Goal: Task Accomplishment & Management: Manage account settings

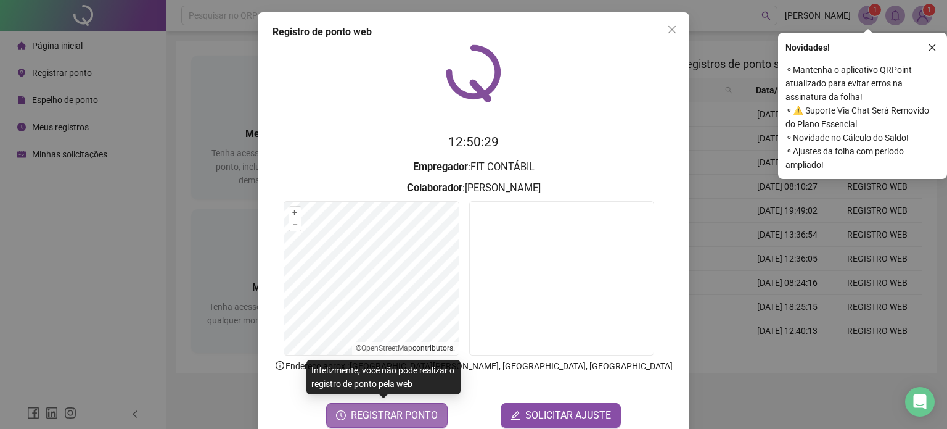
click at [379, 416] on span "REGISTRAR PONTO" at bounding box center [394, 415] width 87 height 15
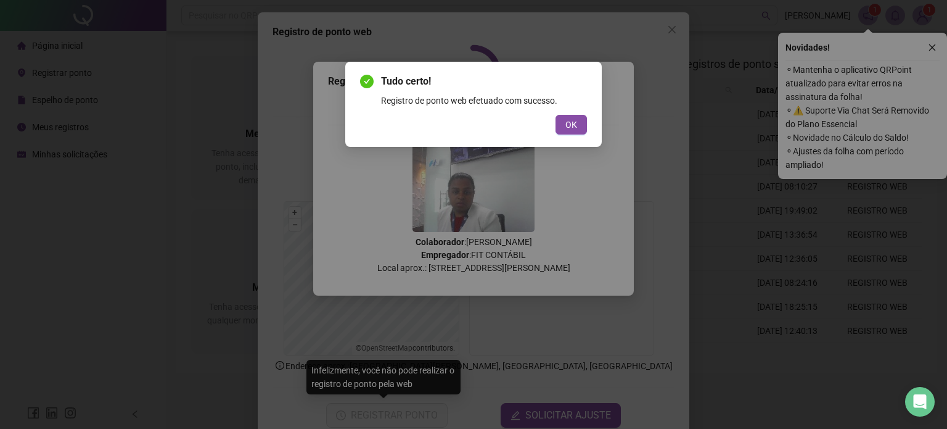
drag, startPoint x: 580, startPoint y: 123, endPoint x: 639, endPoint y: 108, distance: 61.2
click at [580, 123] on button "OK" at bounding box center [571, 125] width 31 height 20
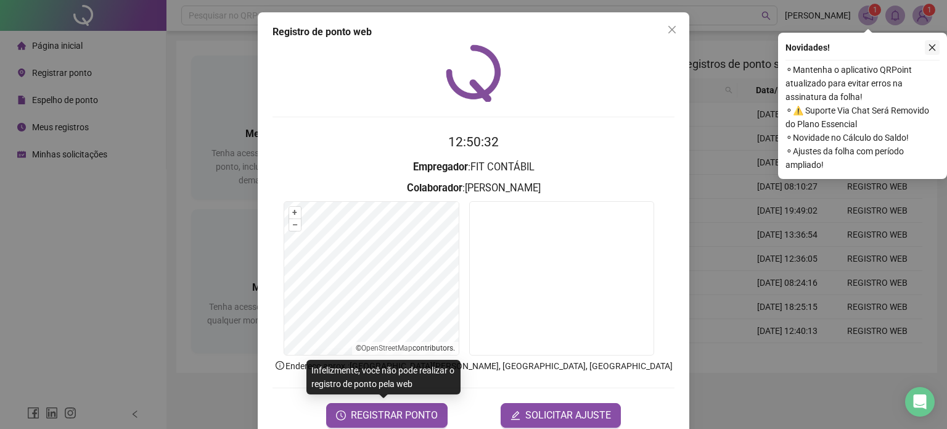
drag, startPoint x: 935, startPoint y: 48, endPoint x: 863, endPoint y: 50, distance: 71.6
click at [933, 49] on icon "close" at bounding box center [932, 47] width 9 height 9
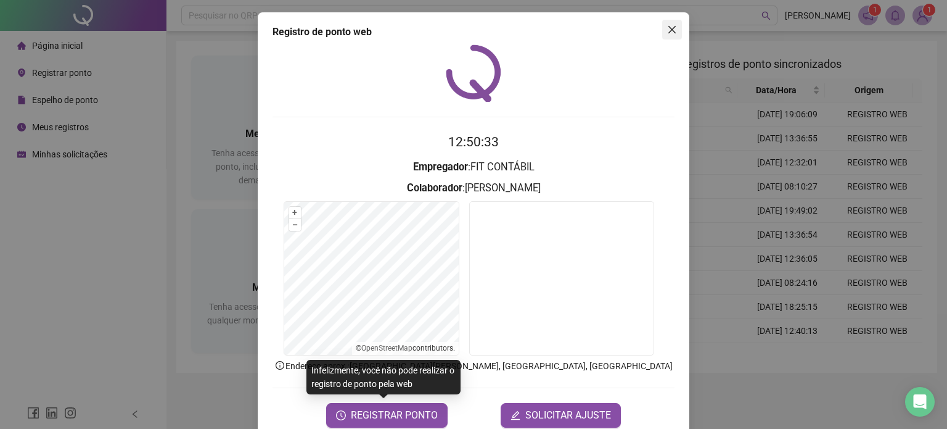
click at [667, 31] on icon "close" at bounding box center [672, 30] width 10 height 10
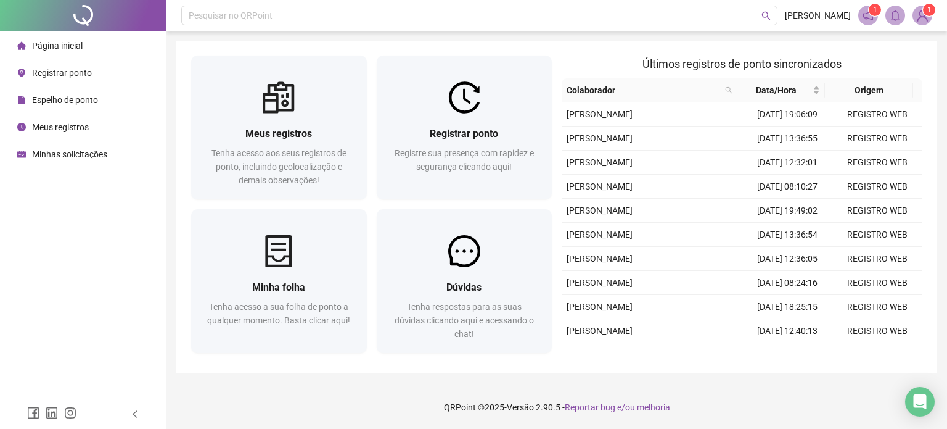
click at [78, 68] on span "Registrar ponto" at bounding box center [62, 73] width 60 height 10
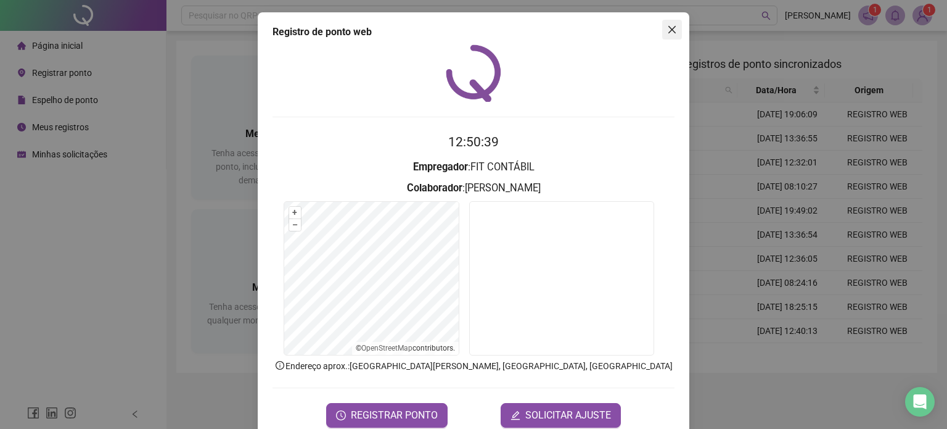
click at [667, 24] on button "Close" at bounding box center [673, 30] width 20 height 20
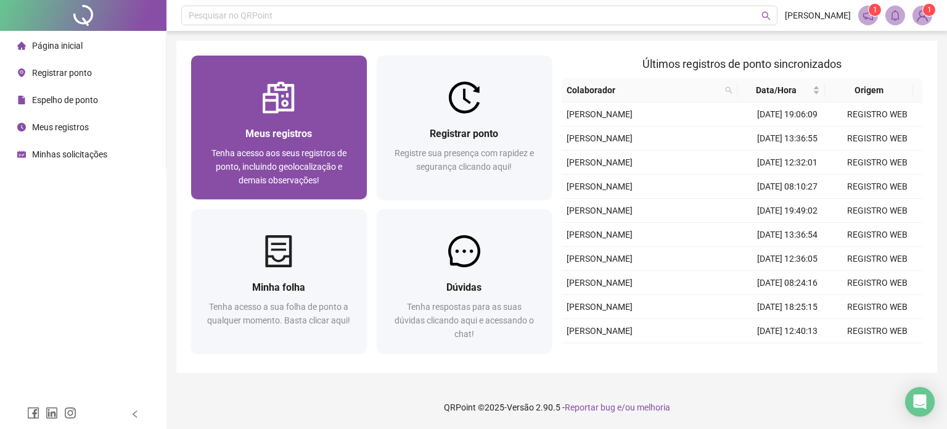
click at [267, 116] on div "Meus registros Tenha acesso aos seus registros de ponto, incluindo geolocalizaç…" at bounding box center [279, 157] width 176 height 86
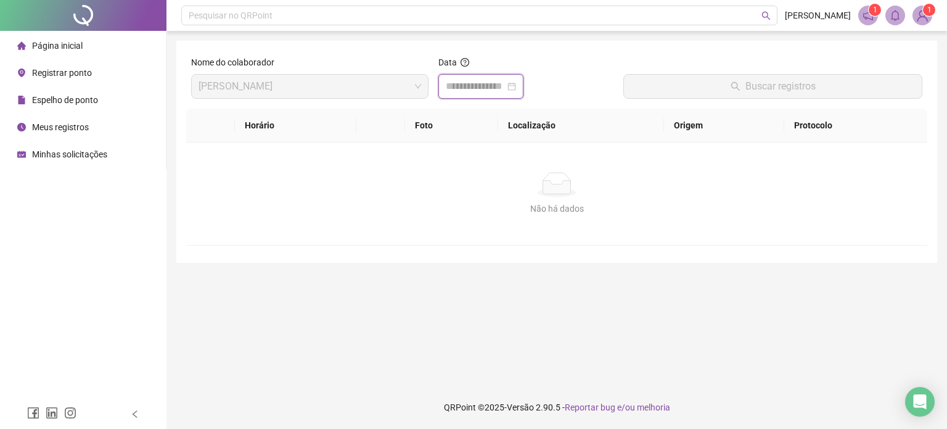
click at [498, 89] on input at bounding box center [475, 86] width 59 height 15
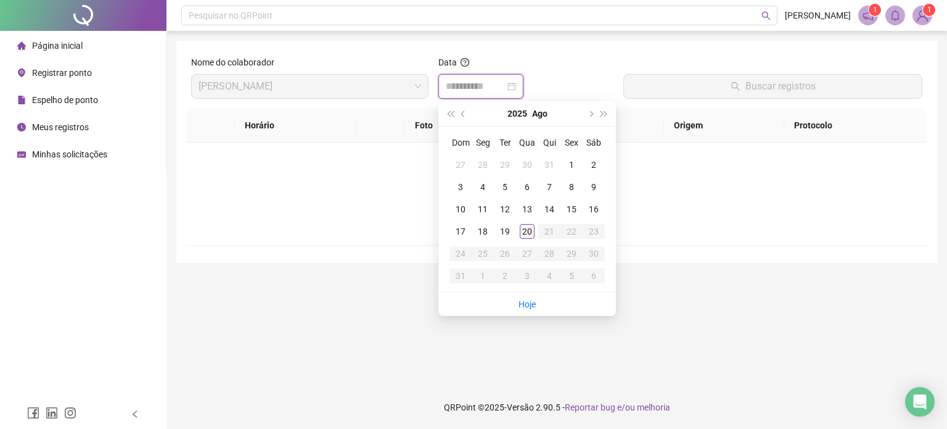
type input "**********"
click at [527, 228] on div "20" at bounding box center [527, 231] width 15 height 15
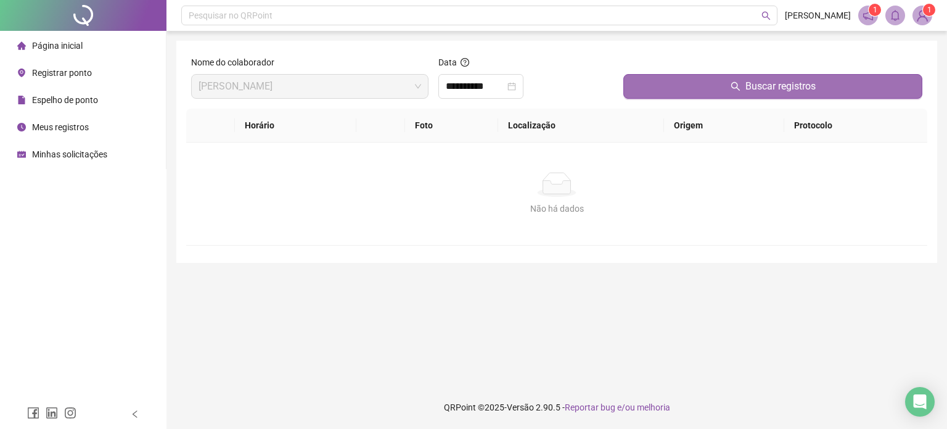
click at [757, 77] on button "Buscar registros" at bounding box center [773, 86] width 299 height 25
